Goal: Task Accomplishment & Management: Manage account settings

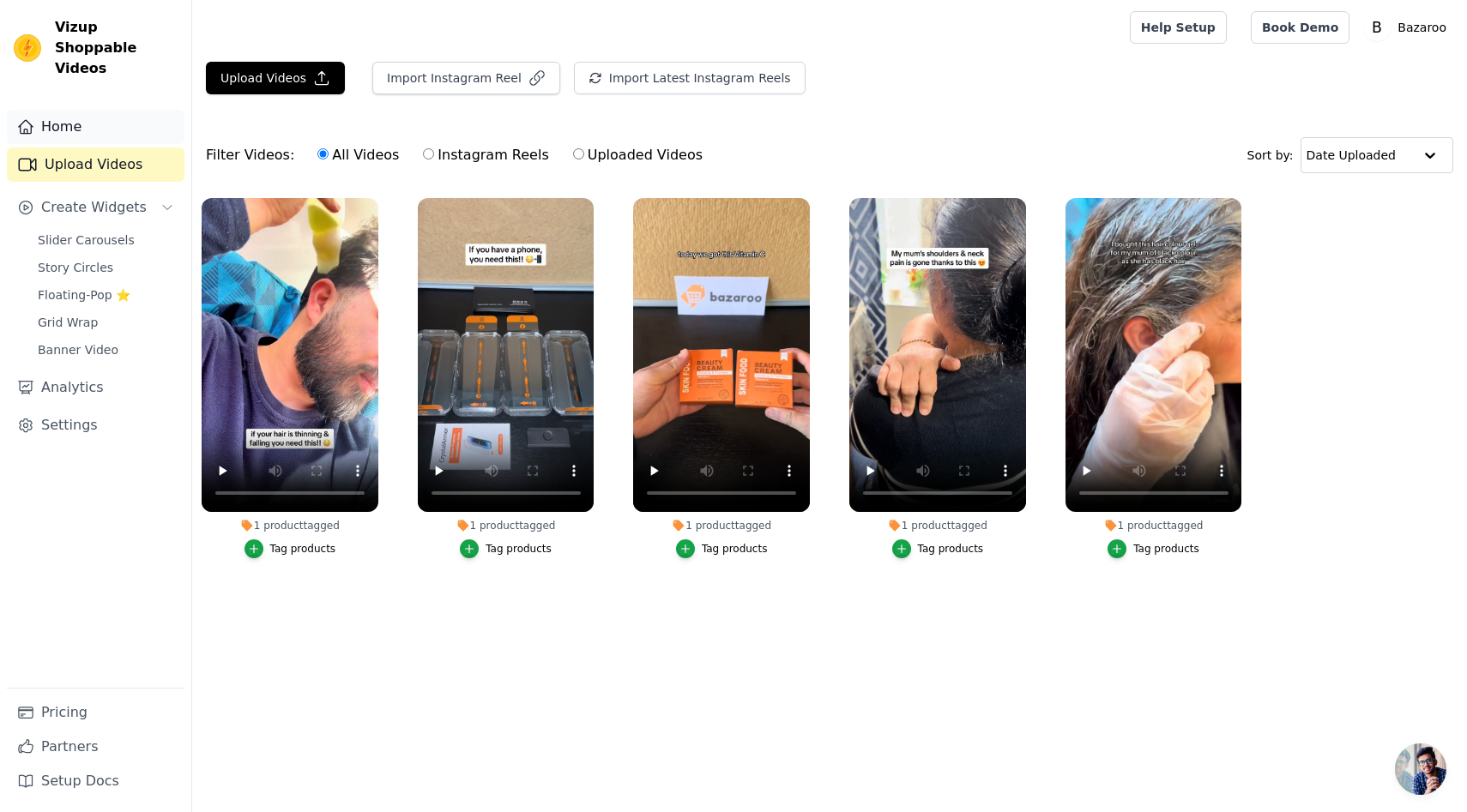
click at [84, 120] on link "Home" at bounding box center [95, 127] width 177 height 35
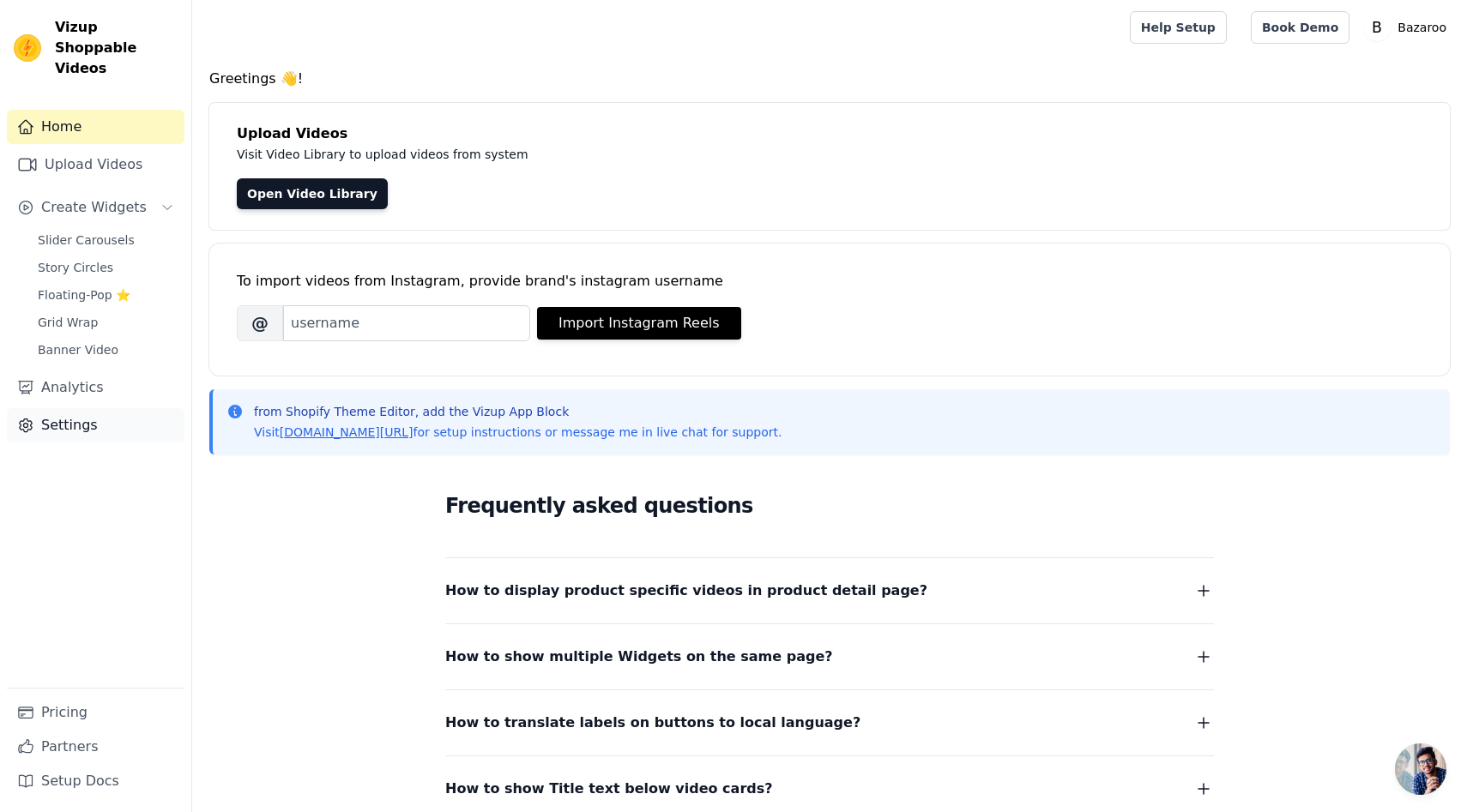
click at [67, 408] on link "Settings" at bounding box center [95, 426] width 177 height 35
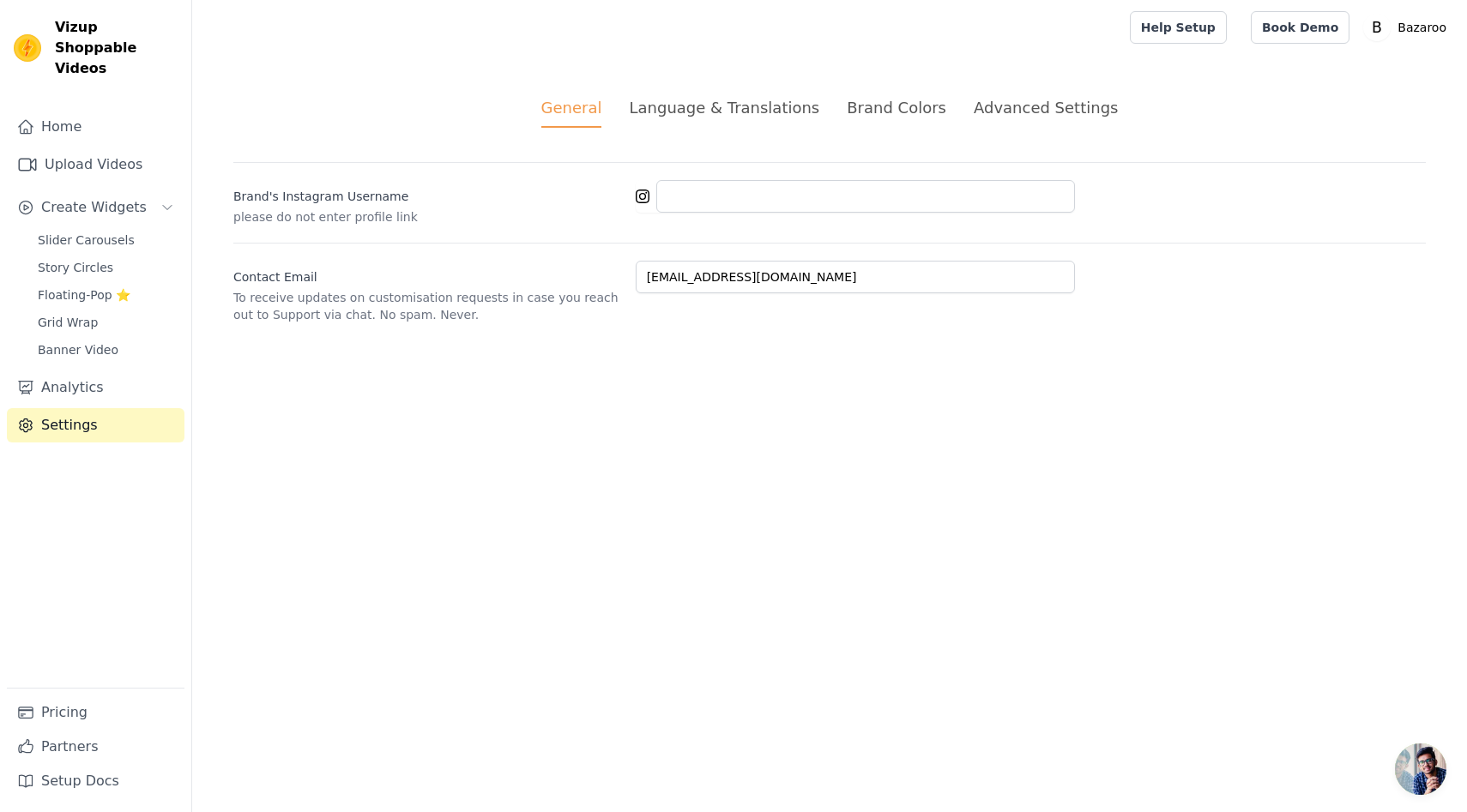
click at [664, 111] on div "Language & Translations" at bounding box center [724, 107] width 191 height 23
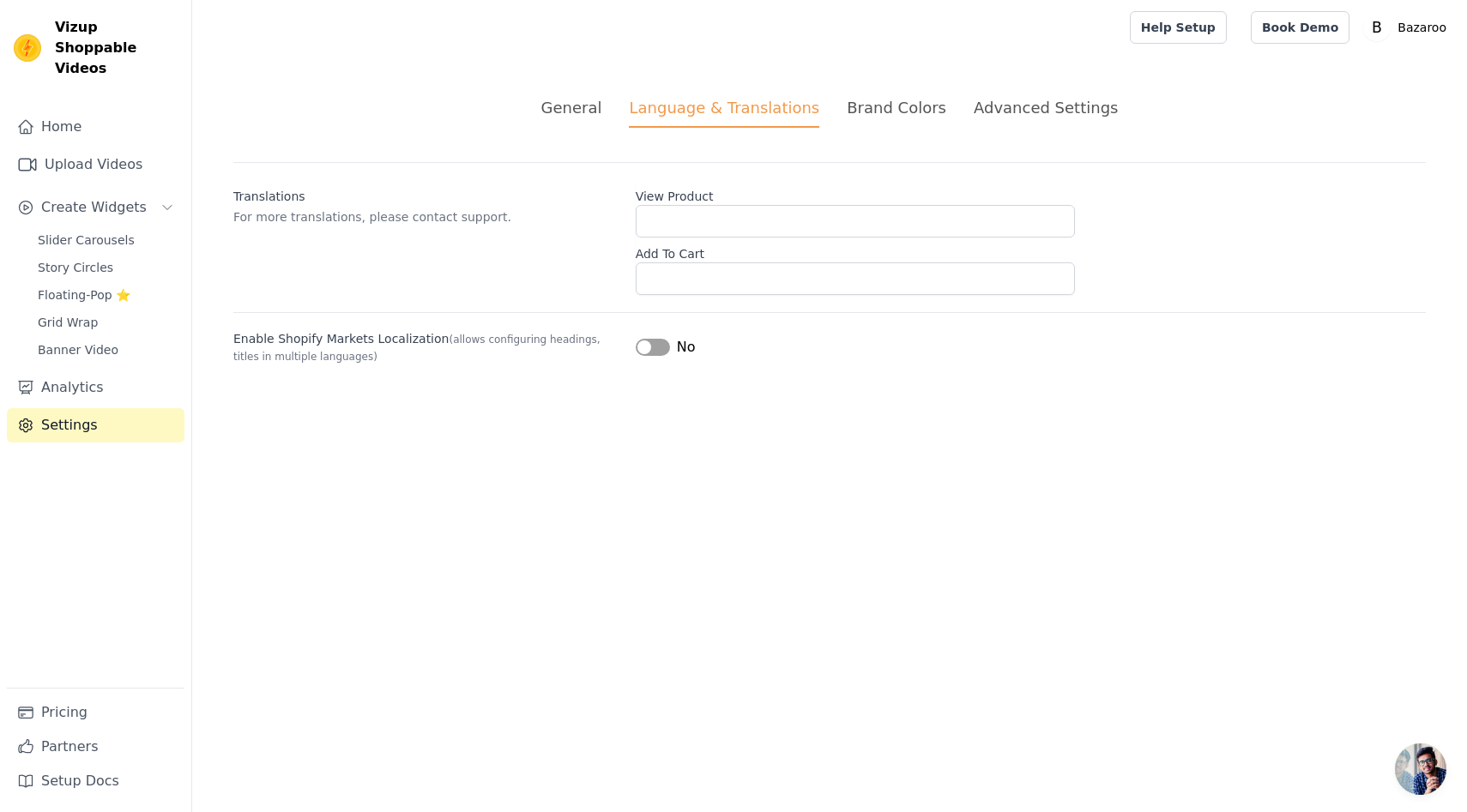
click at [882, 104] on div "Brand Colors" at bounding box center [896, 107] width 100 height 23
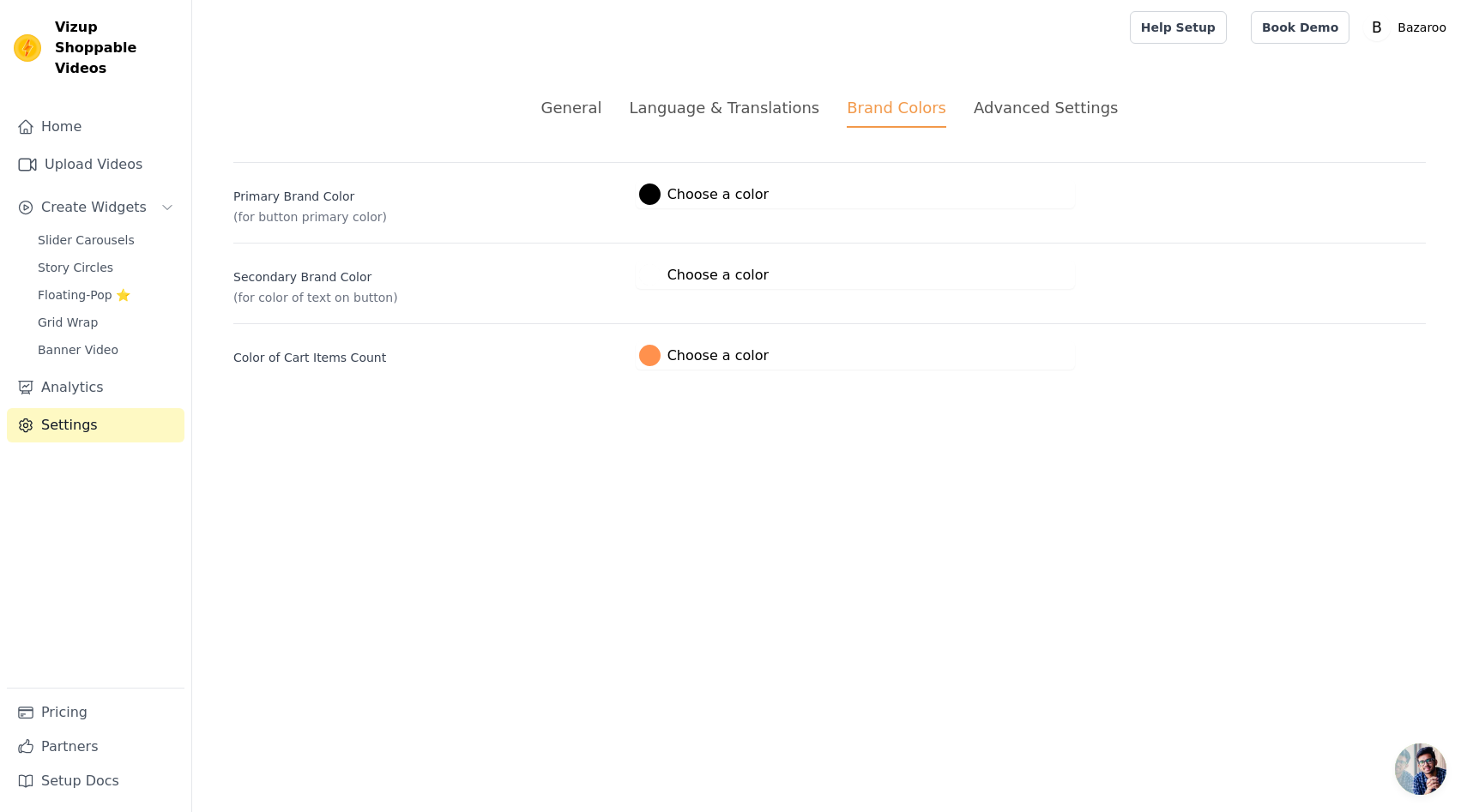
click at [649, 196] on div at bounding box center [649, 194] width 21 height 21
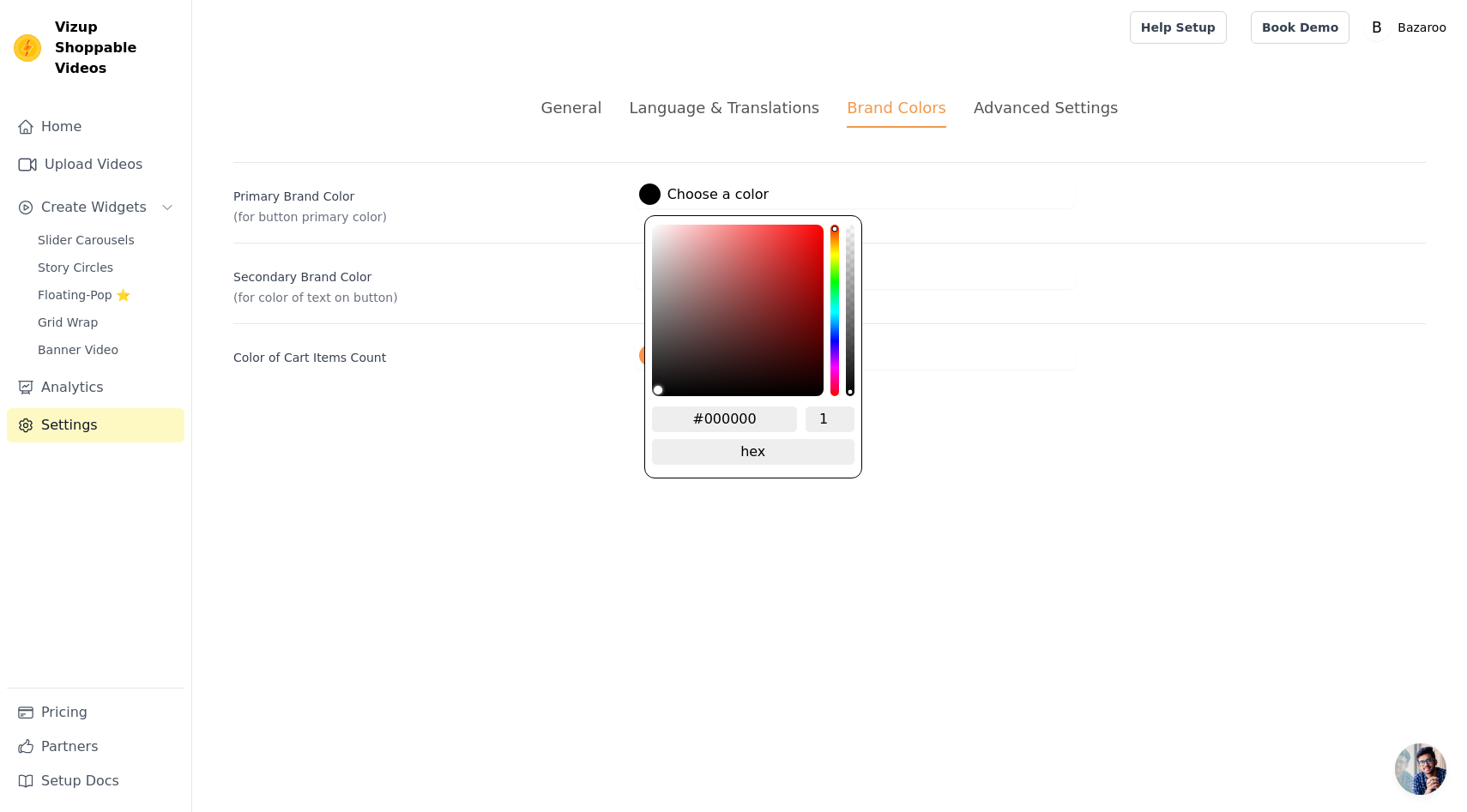
click at [596, 388] on div "General Language & Translations Brand Colors Advanced Settings unsaved changes …" at bounding box center [828, 232] width 1274 height 356
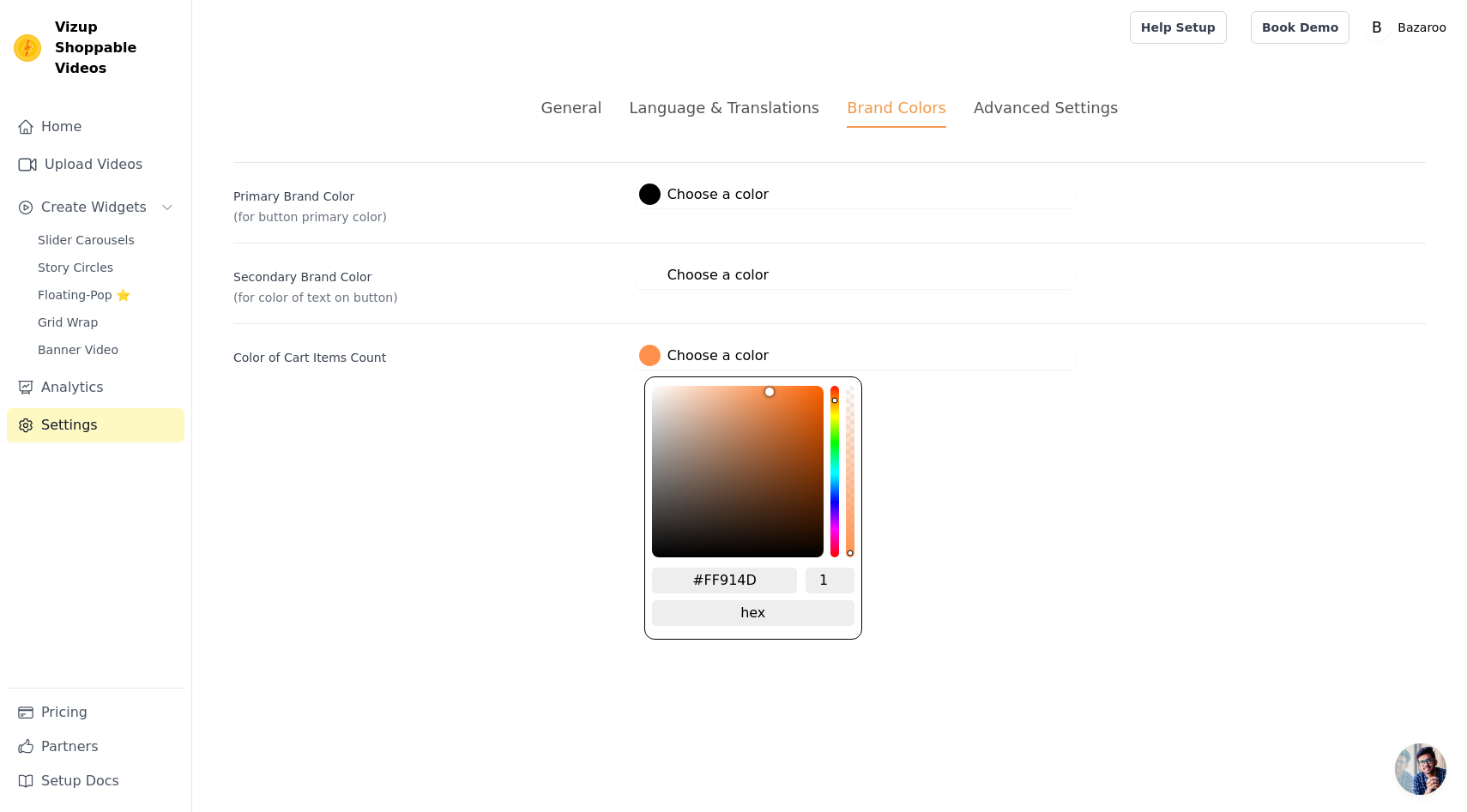
click at [662, 352] on label "#ff914d Choose a color" at bounding box center [703, 356] width 129 height 21
click at [747, 579] on input "#FF914D" at bounding box center [725, 580] width 146 height 26
click at [457, 410] on html "Vizup Shoppable Videos Home Upload Videos Create Widgets Slider Carousels Story…" at bounding box center [734, 205] width 1467 height 410
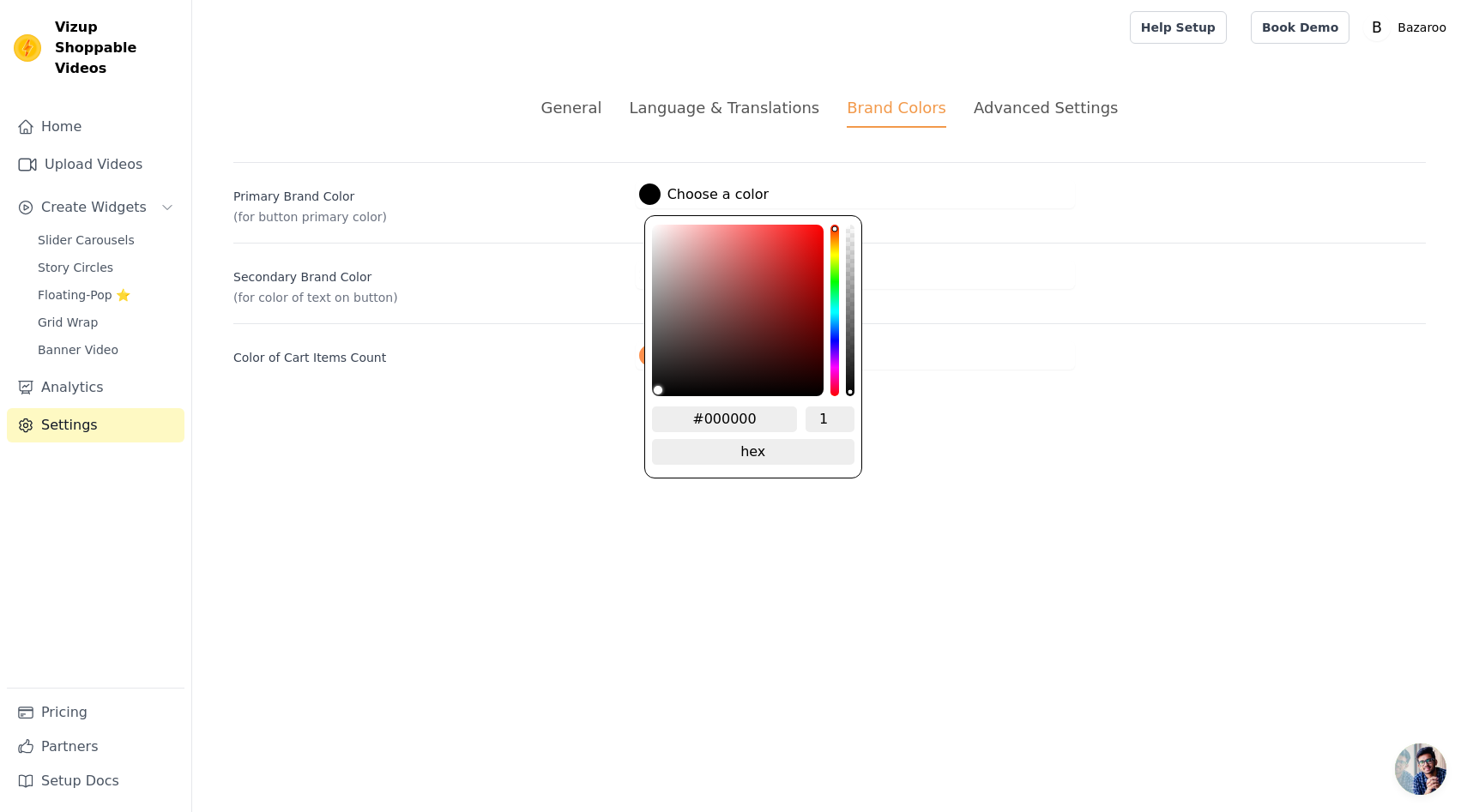
click at [650, 192] on div at bounding box center [649, 194] width 21 height 21
click at [728, 421] on input "#000000" at bounding box center [725, 419] width 146 height 26
paste input "FF914D"
type input "#FF914D"
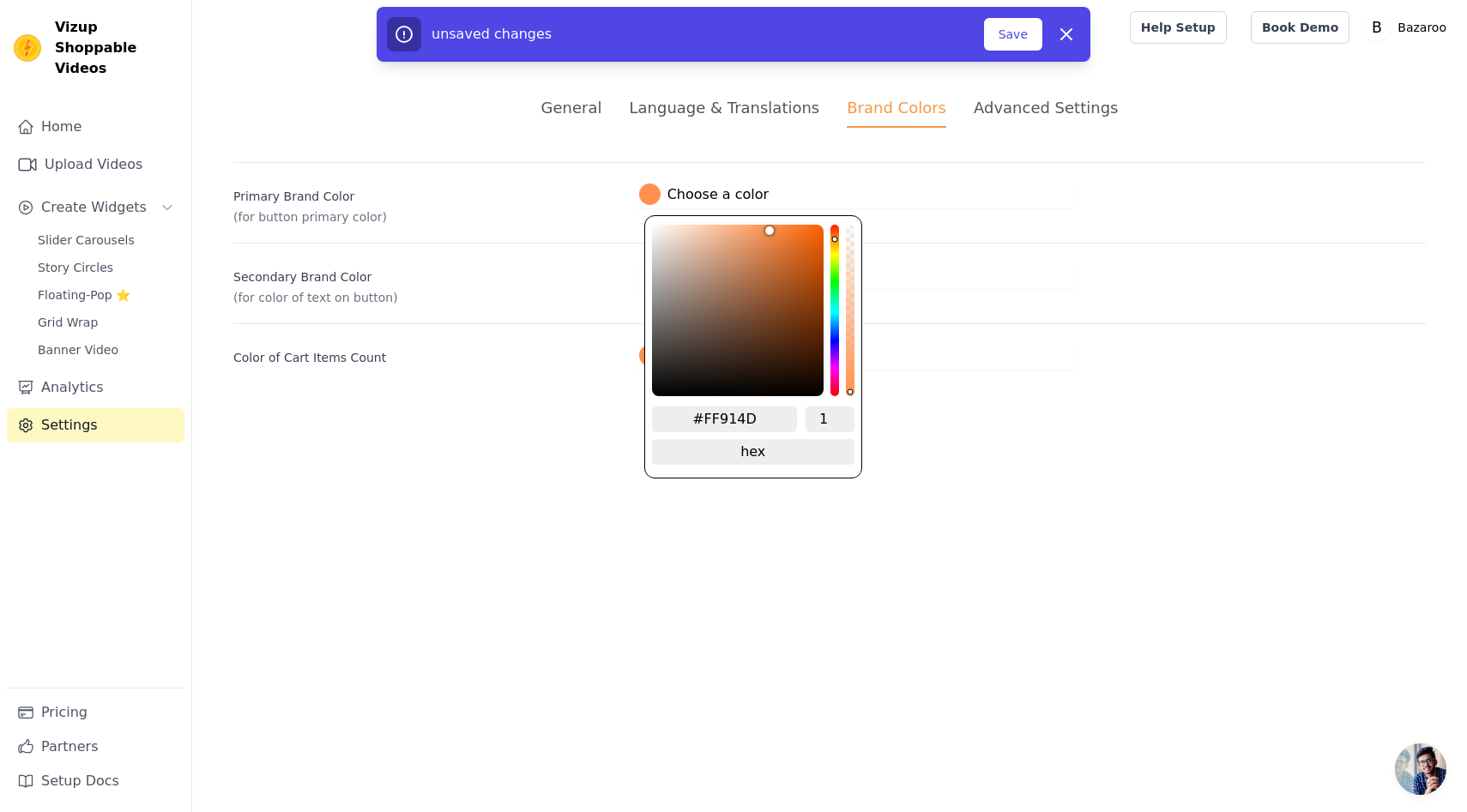
click at [454, 410] on html "Vizup Shoppable Videos Home Upload Videos Create Widgets Slider Carousels Story…" at bounding box center [734, 205] width 1467 height 410
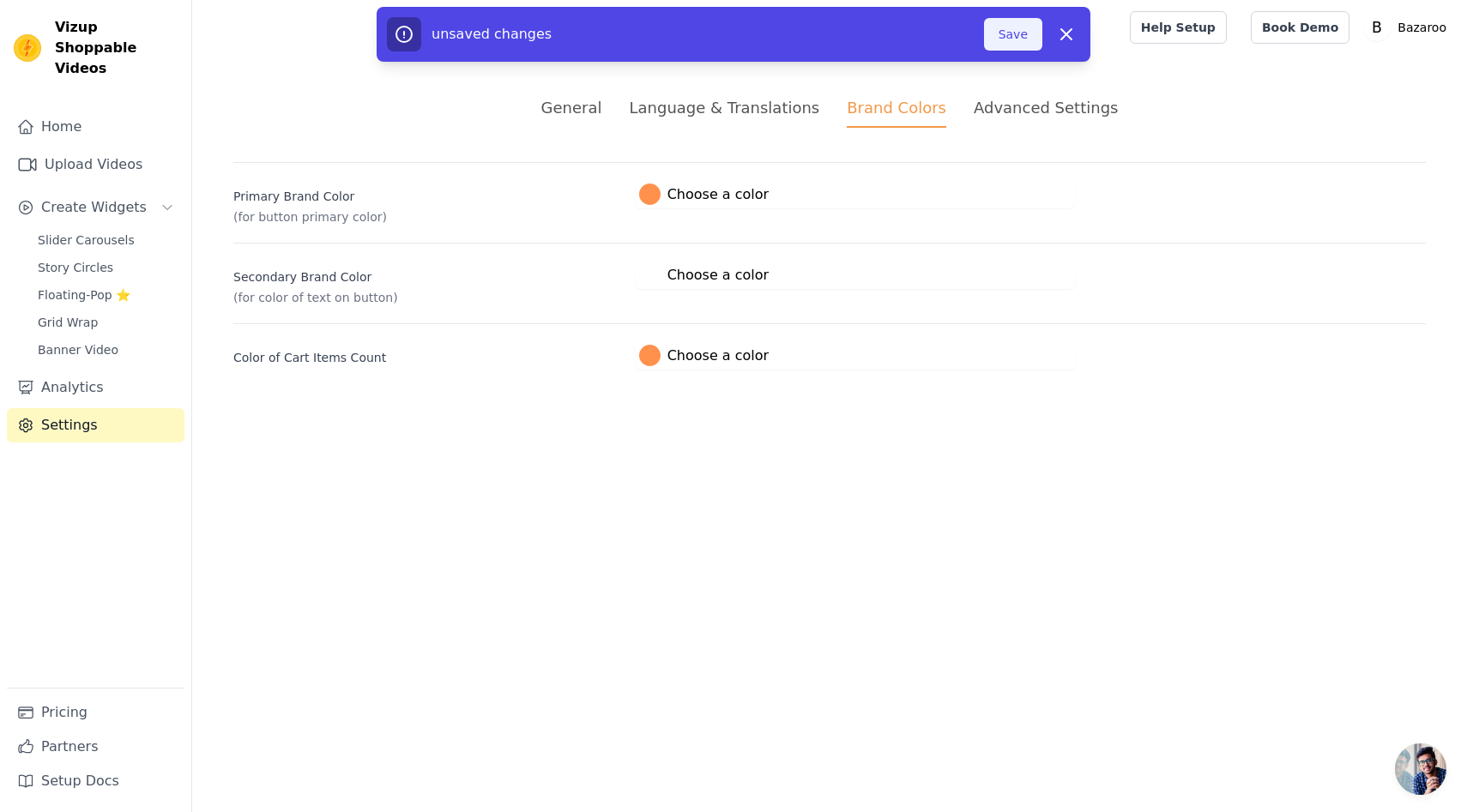
click at [1014, 35] on button "Save" at bounding box center [1013, 35] width 58 height 33
